Goal: Transaction & Acquisition: Purchase product/service

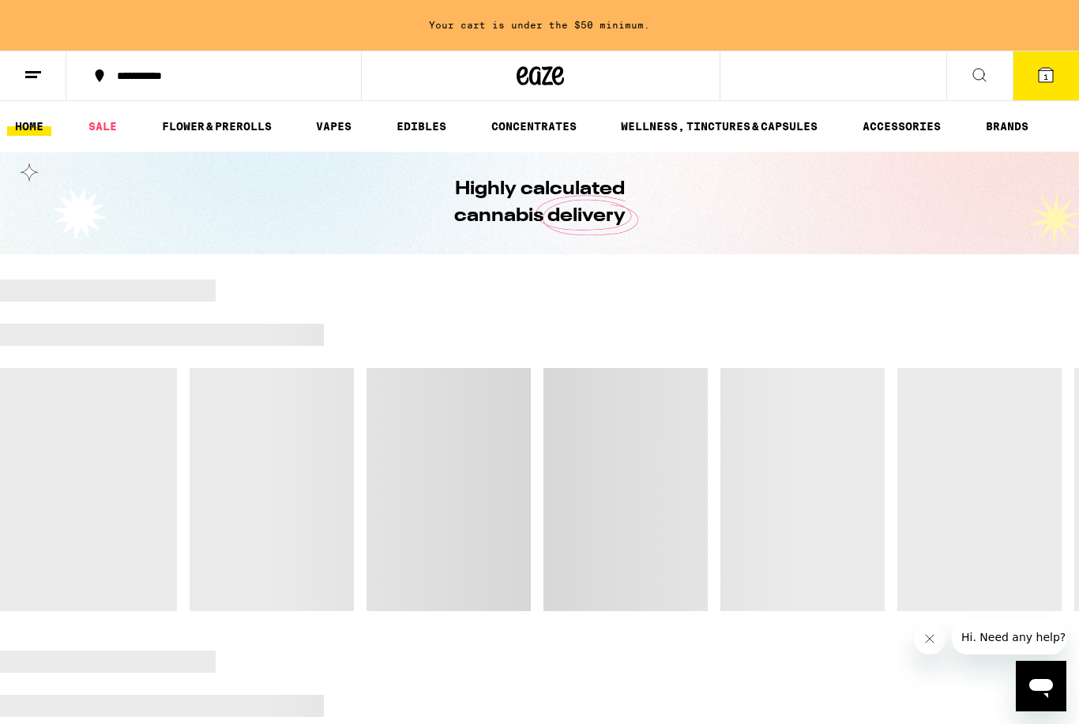
click at [32, 72] on line at bounding box center [33, 72] width 16 height 0
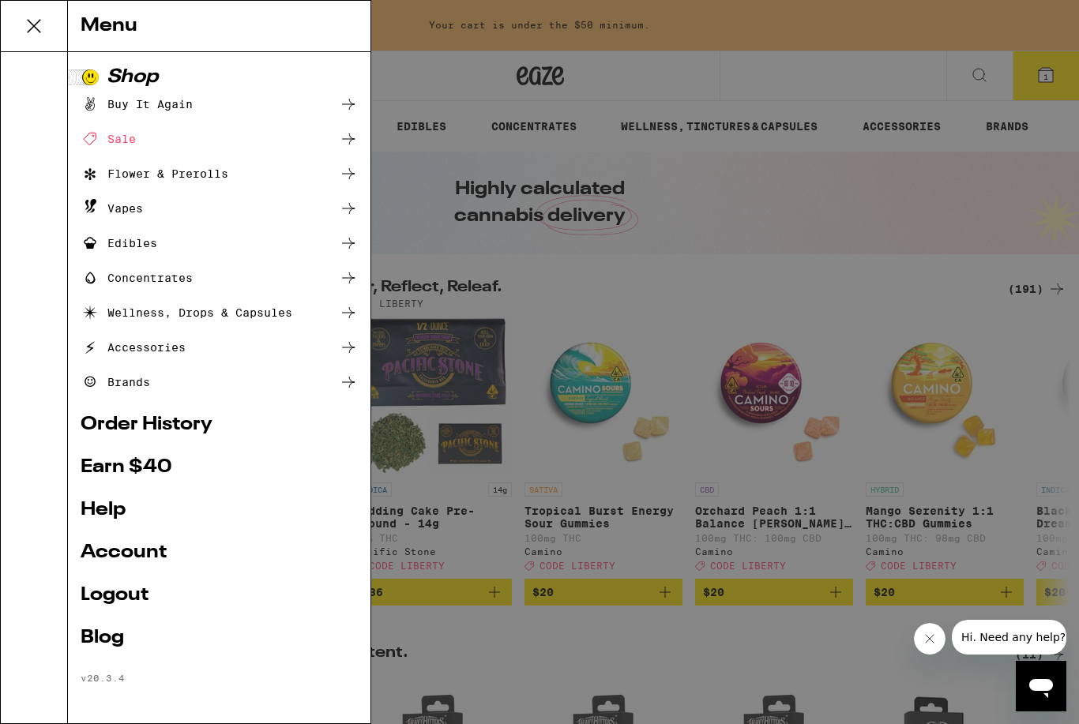
click at [489, 477] on div "Menu Shop Buy It Again Sale Flower & Prerolls Vapes Edibles Concentrates Wellne…" at bounding box center [539, 362] width 1079 height 724
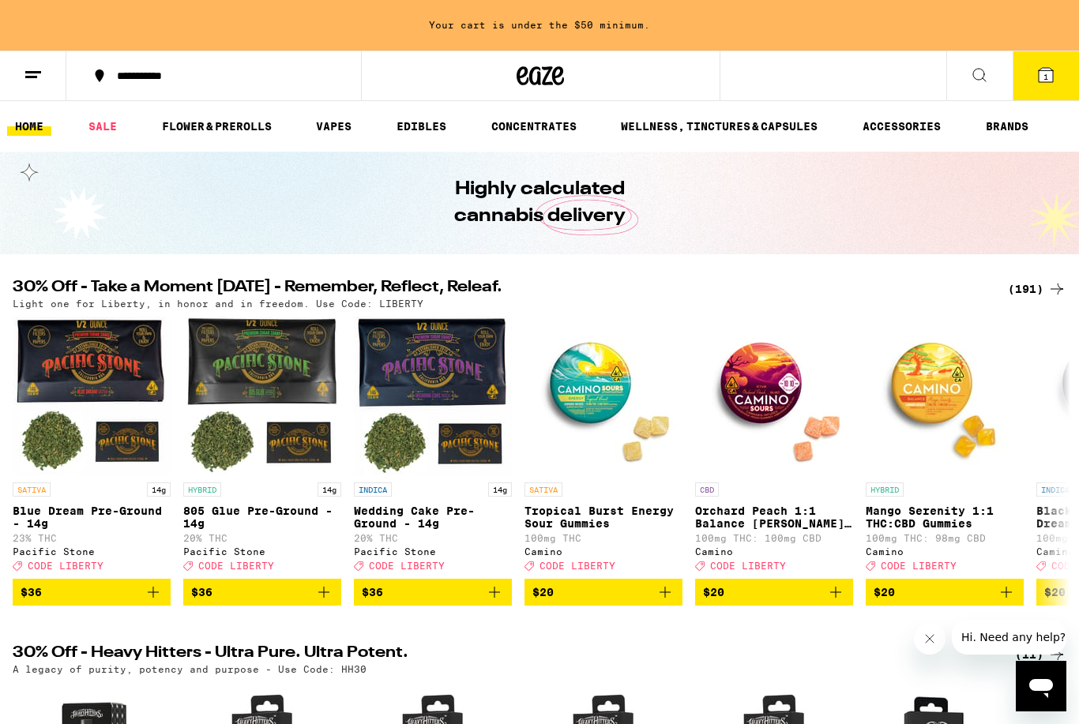
click at [1038, 83] on icon at bounding box center [1045, 75] width 19 height 19
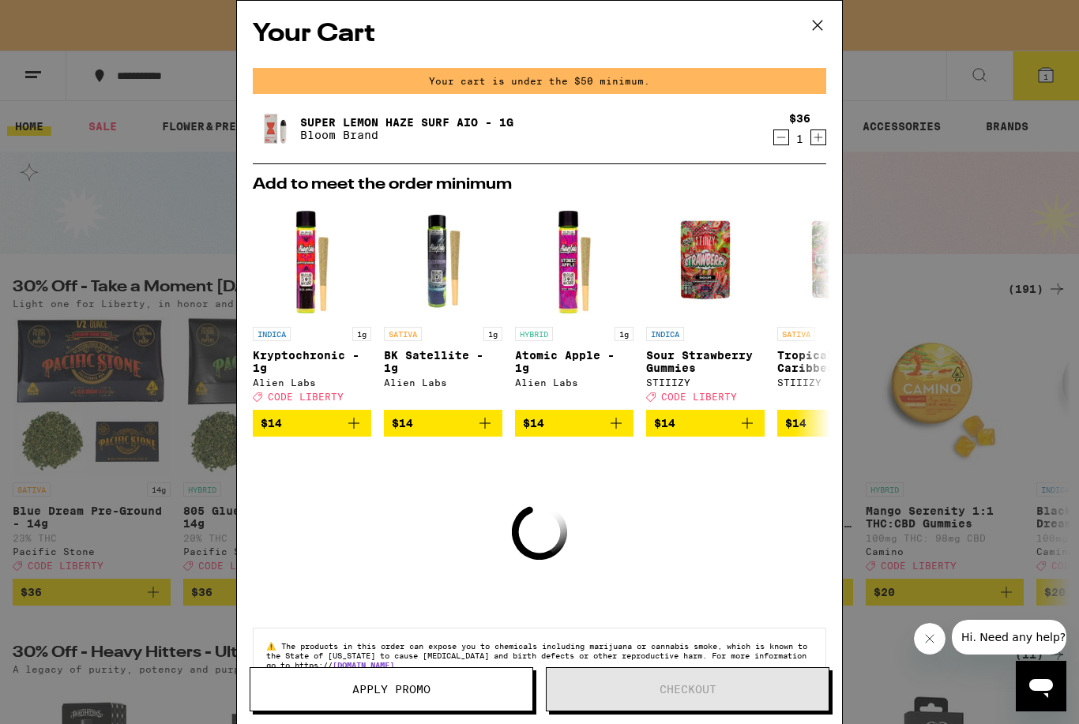
click at [826, 7] on button at bounding box center [817, 26] width 49 height 51
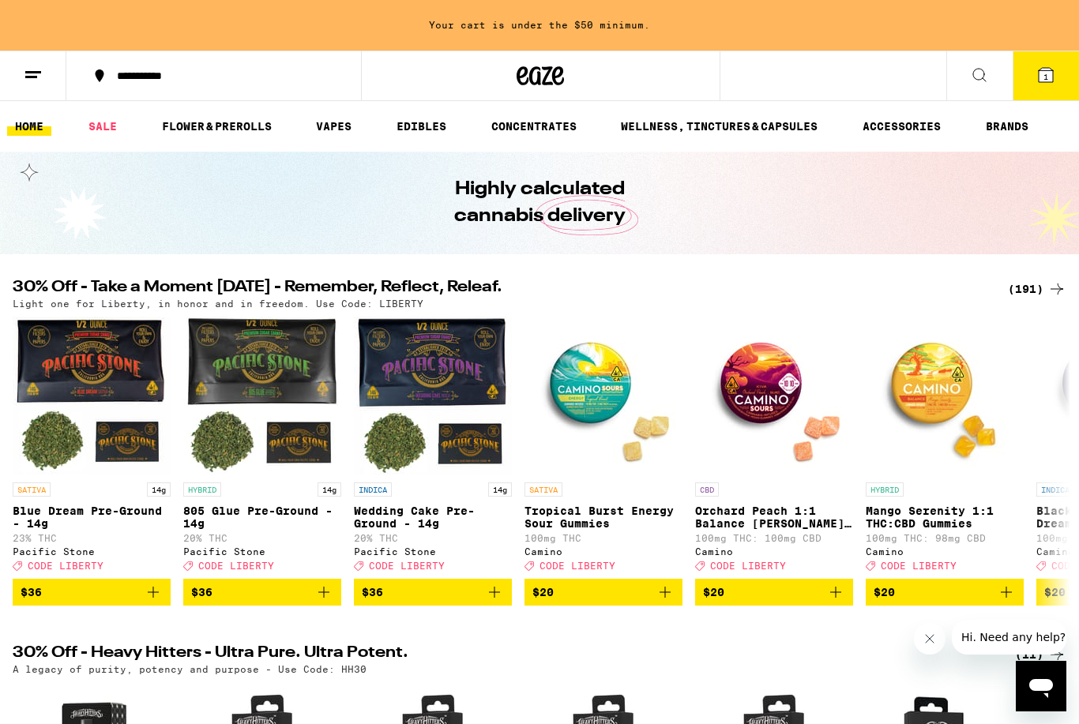
click at [29, 62] on button at bounding box center [33, 76] width 66 height 50
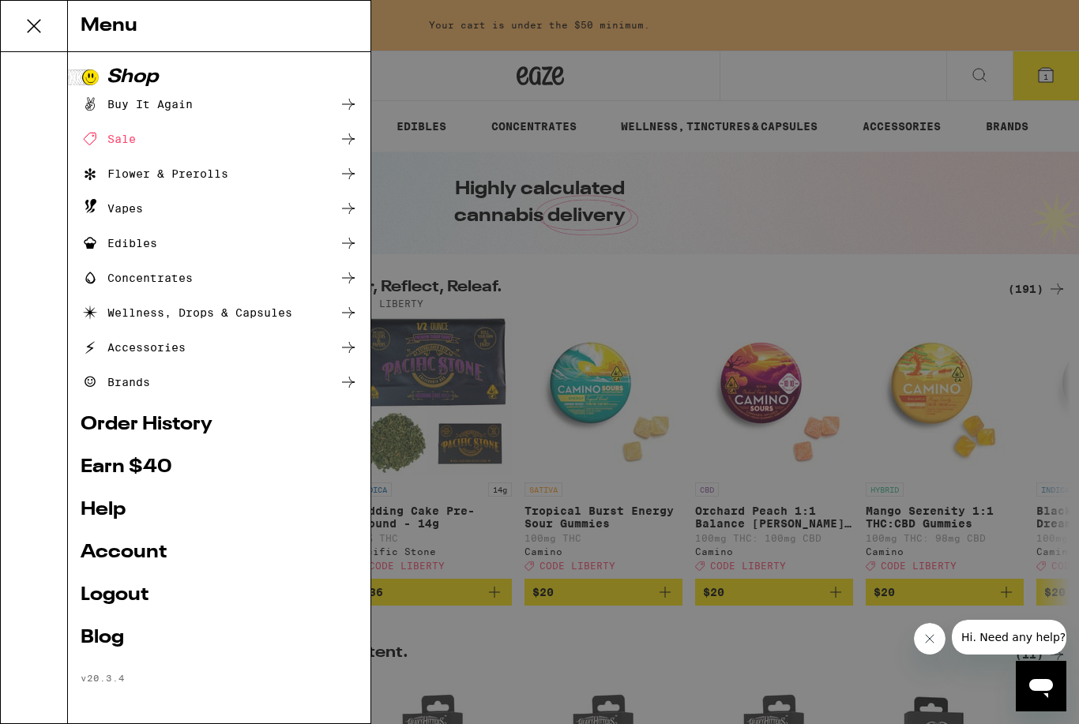
click at [129, 595] on link "Logout" at bounding box center [219, 595] width 277 height 19
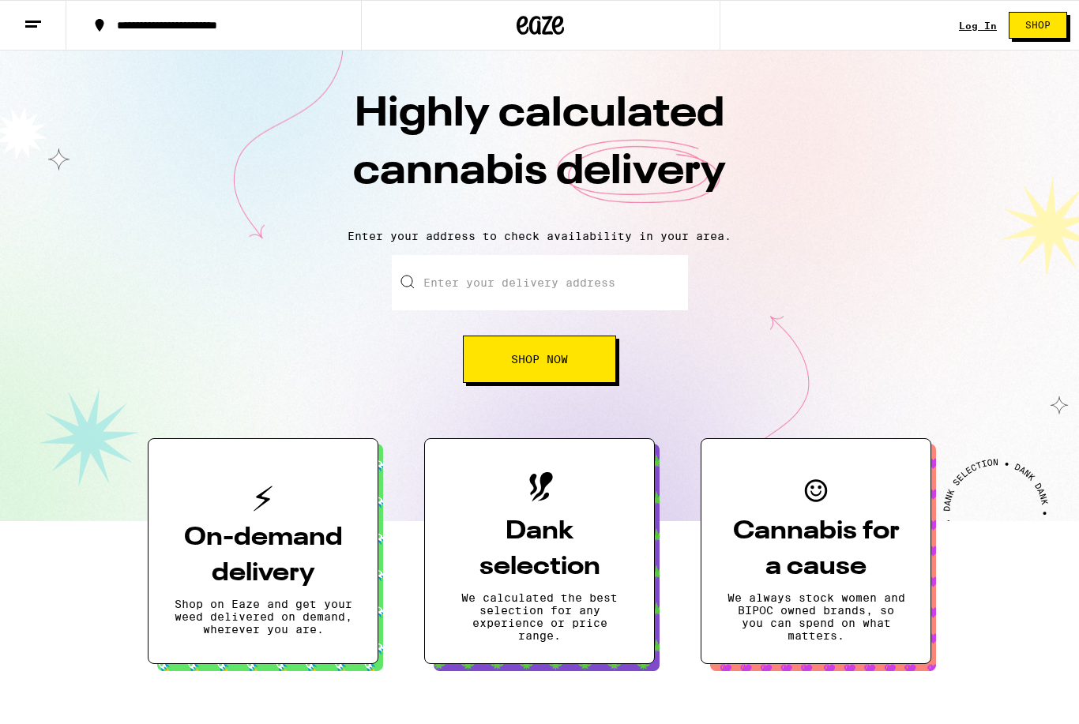
click at [985, 29] on link "Log In" at bounding box center [978, 26] width 38 height 10
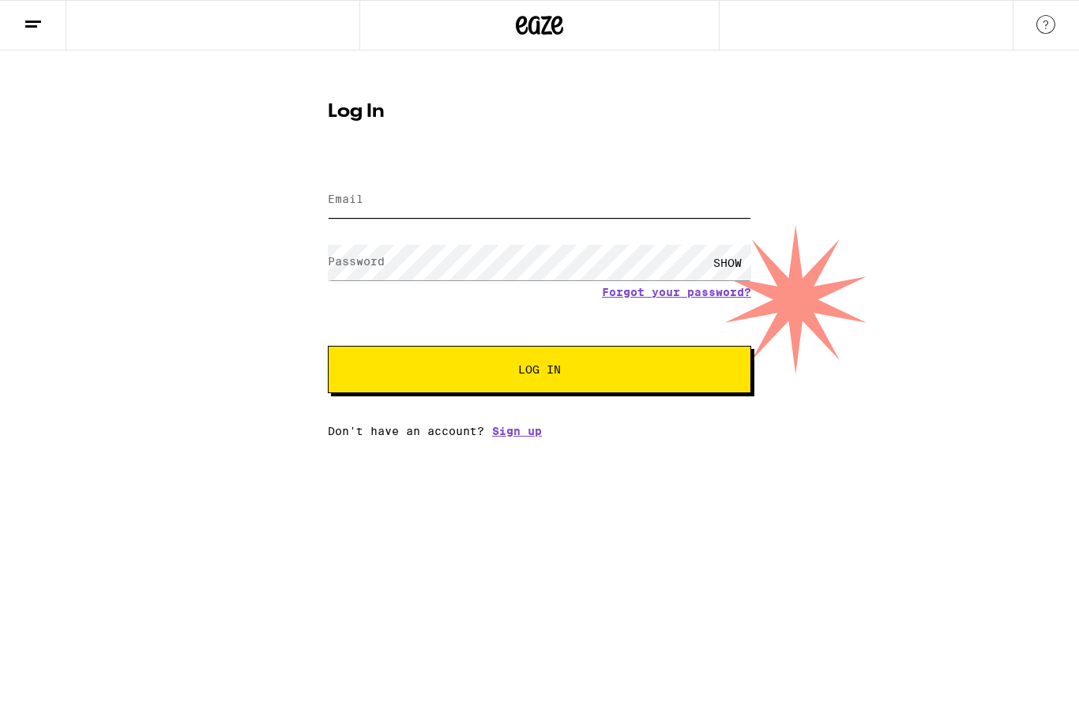
click at [578, 186] on input "Email" at bounding box center [539, 200] width 423 height 36
type input "[EMAIL_ADDRESS][DOMAIN_NAME]"
click at [539, 372] on button "Log In" at bounding box center [539, 369] width 423 height 47
